Goal: Information Seeking & Learning: Learn about a topic

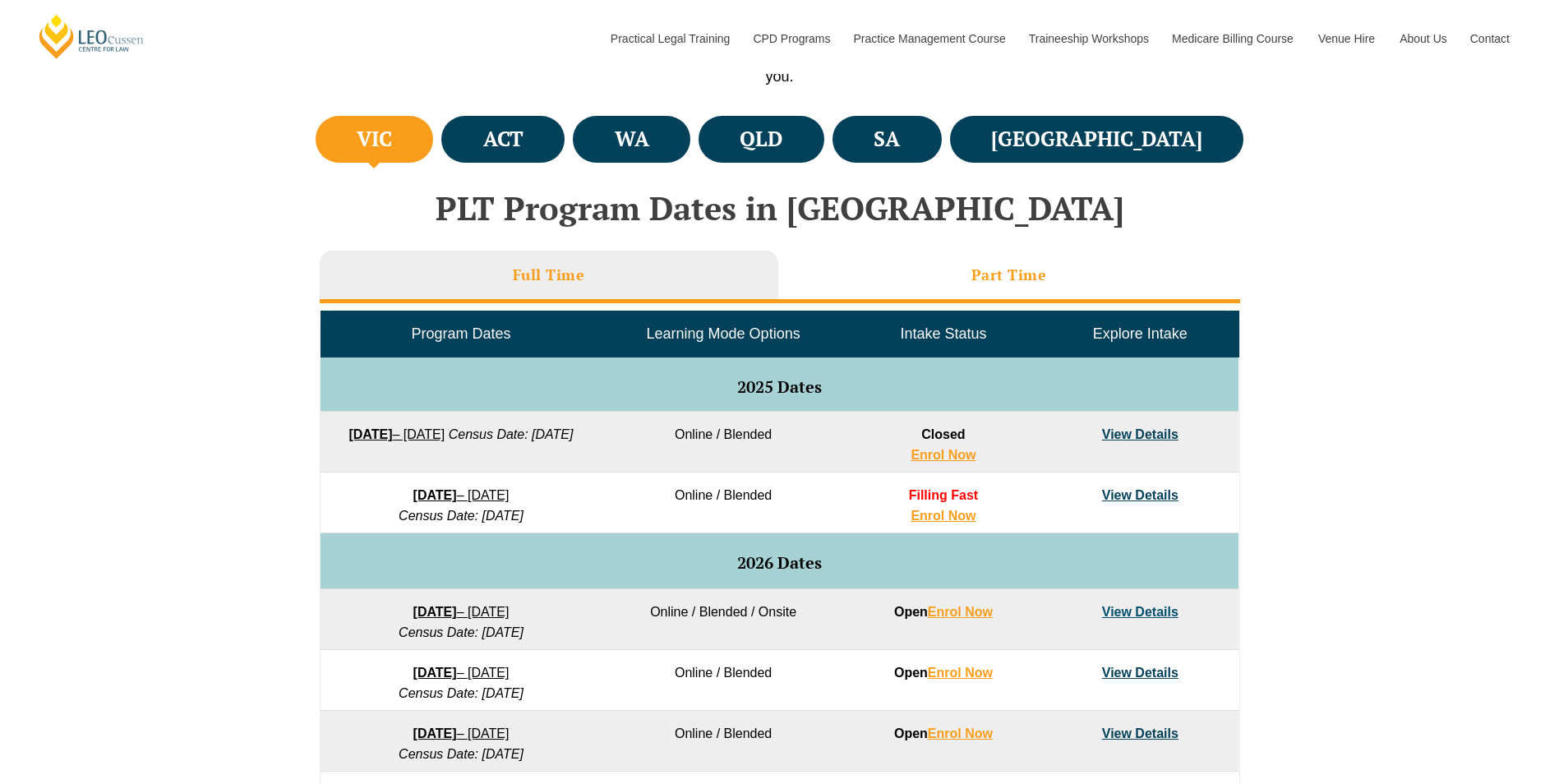
click at [1093, 271] on li "Part Time" at bounding box center [1009, 277] width 461 height 53
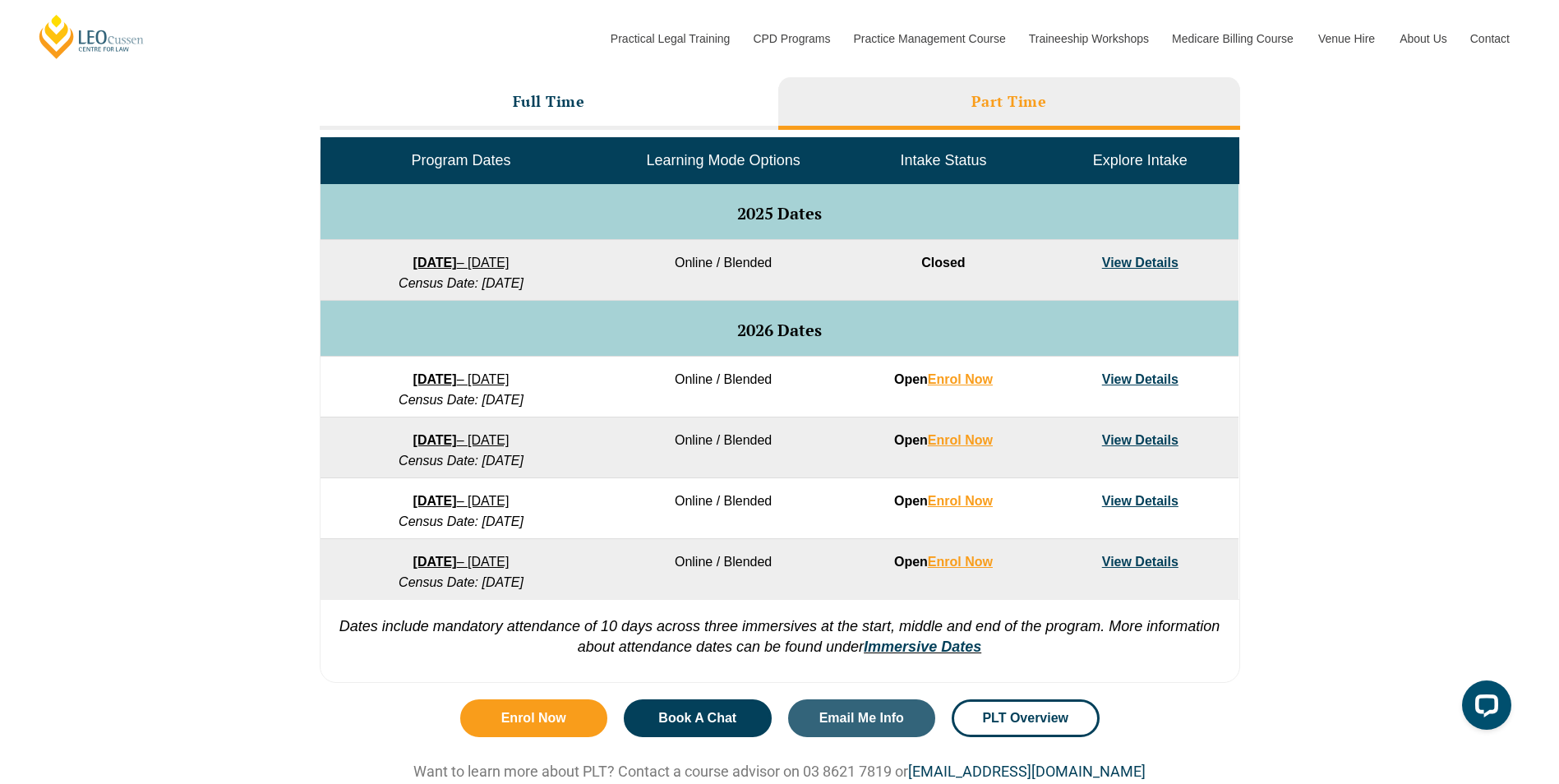
scroll to position [740, 0]
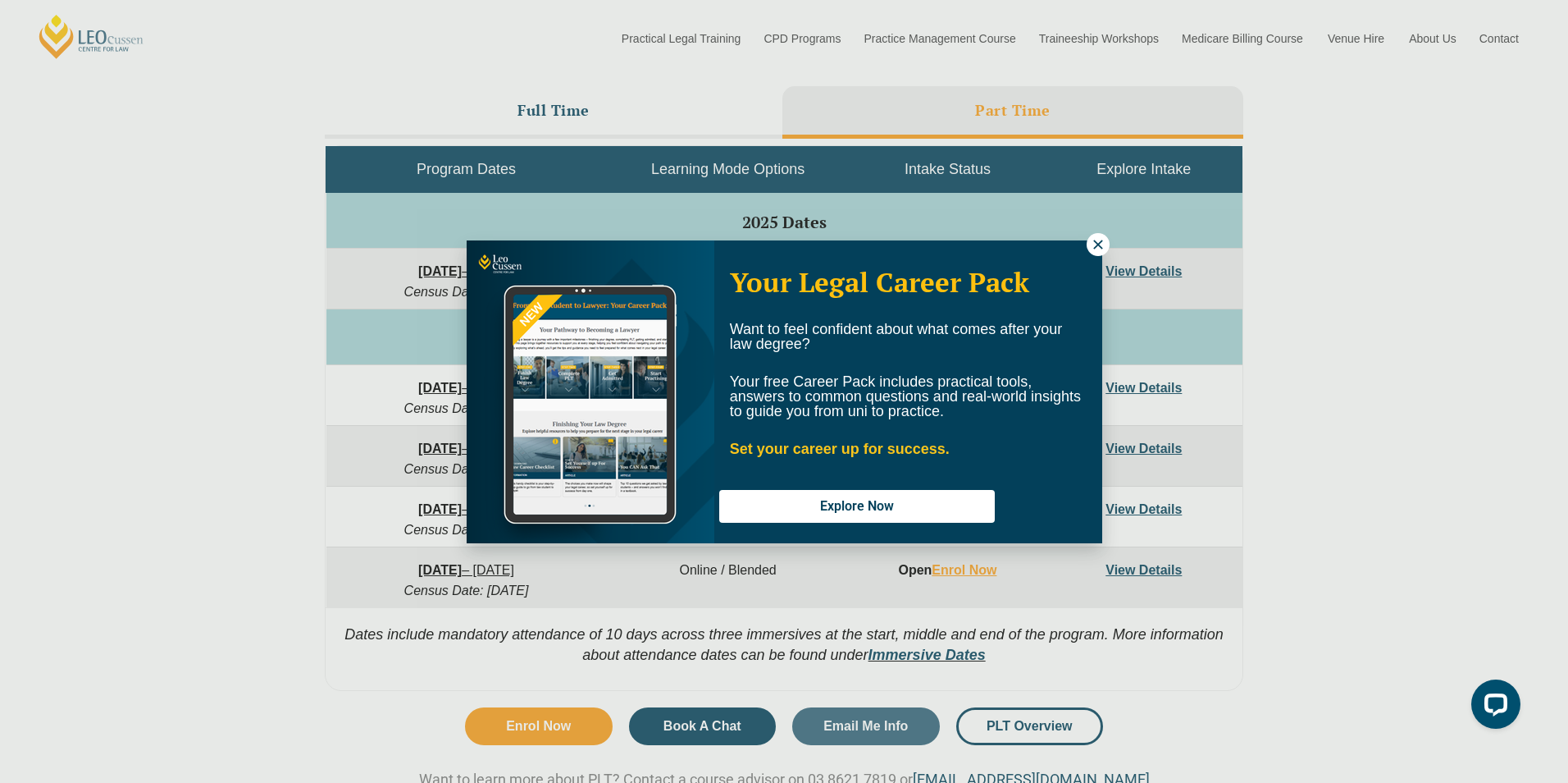
click at [1107, 243] on button at bounding box center [1098, 244] width 23 height 23
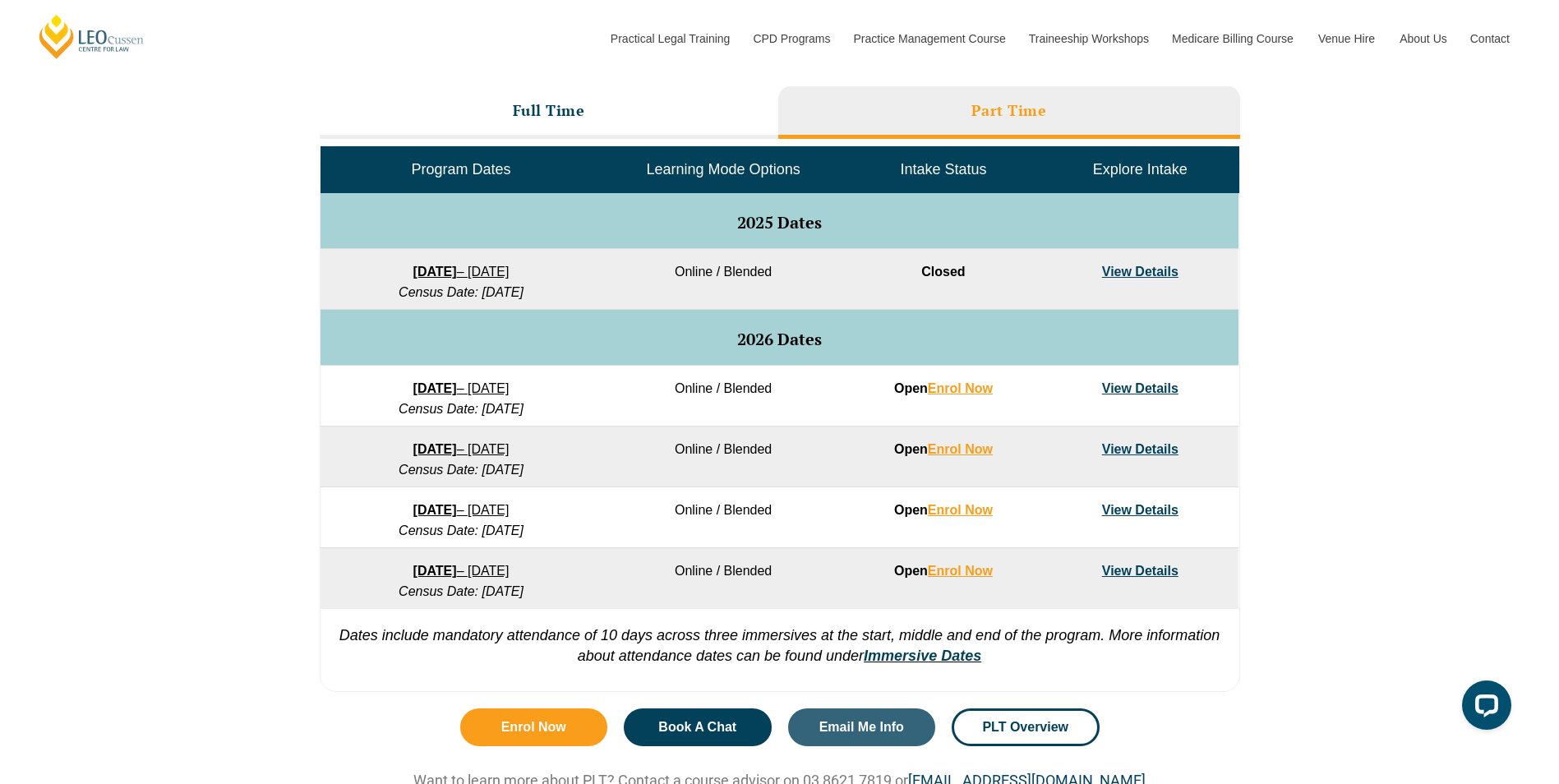
click at [1155, 386] on link "View Details" at bounding box center [1140, 388] width 77 height 14
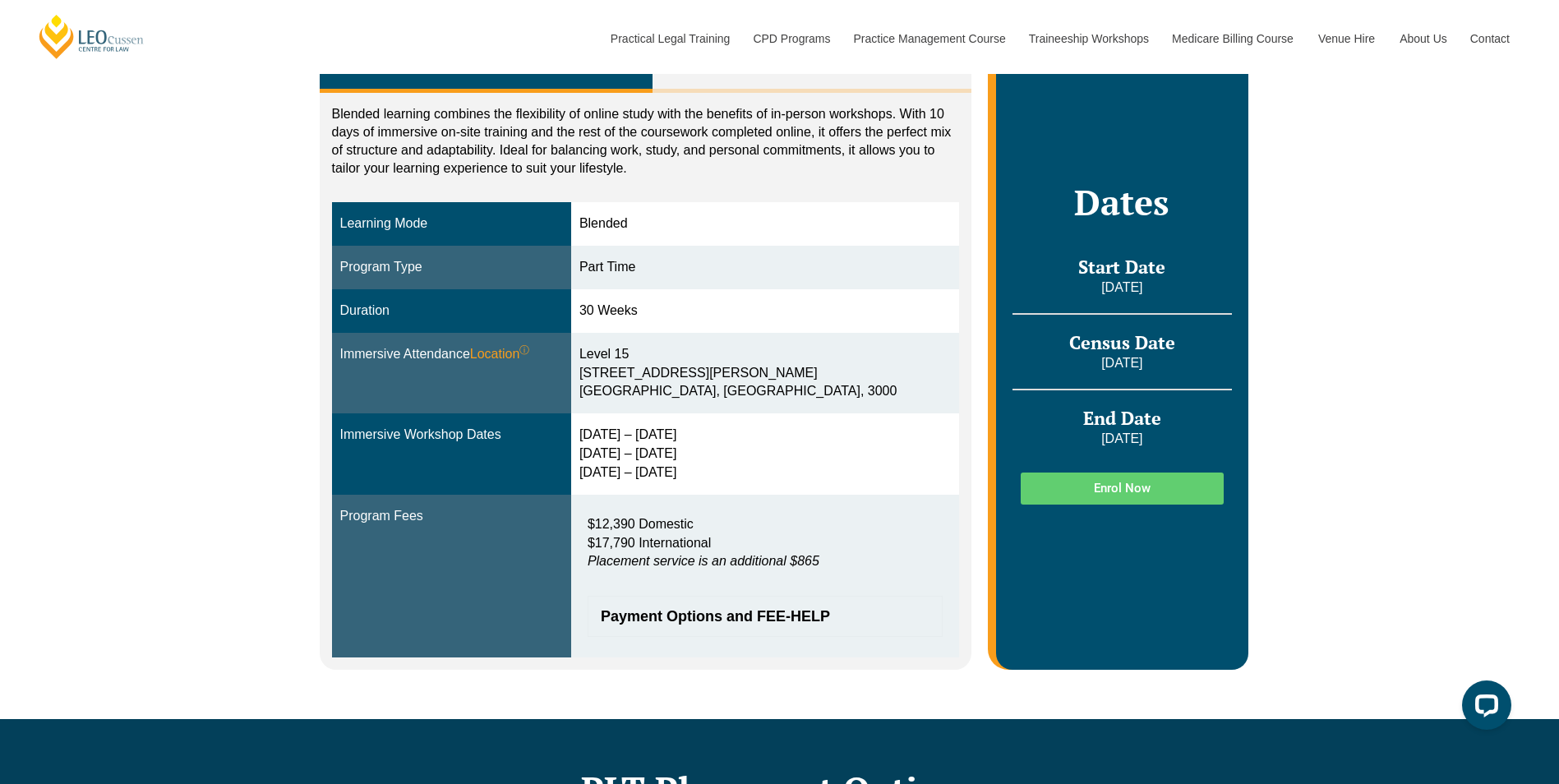
scroll to position [247, 0]
